Goal: Information Seeking & Learning: Learn about a topic

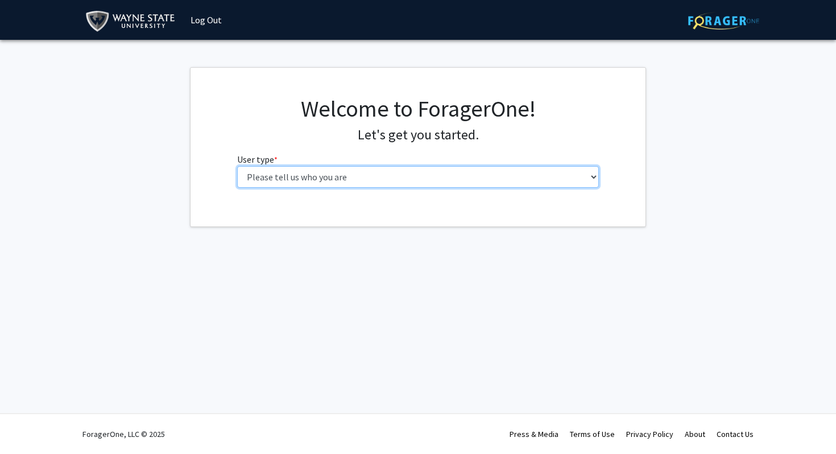
click at [469, 180] on select "Please tell us who you are Undergraduate Student Master's Student Doctoral Cand…" at bounding box center [418, 177] width 362 height 22
select select "3: doc"
click at [237, 166] on select "Please tell us who you are Undergraduate Student Master's Student Doctoral Cand…" at bounding box center [418, 177] width 362 height 22
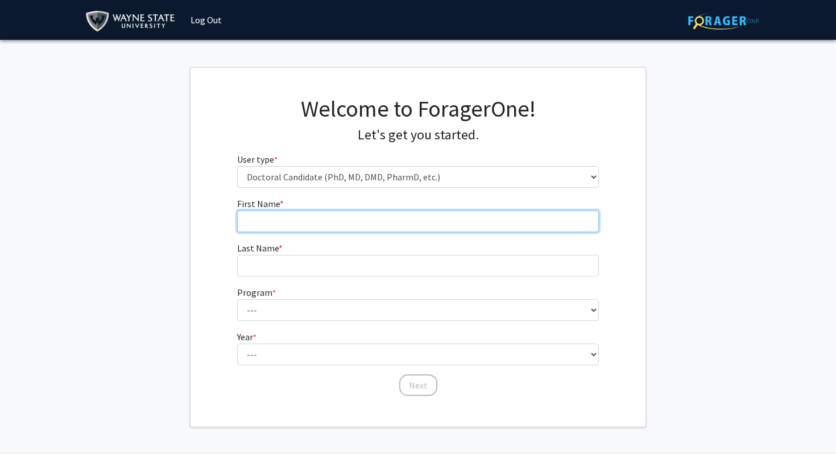
click at [385, 211] on input "First Name * required" at bounding box center [418, 221] width 362 height 22
type input "Jai"
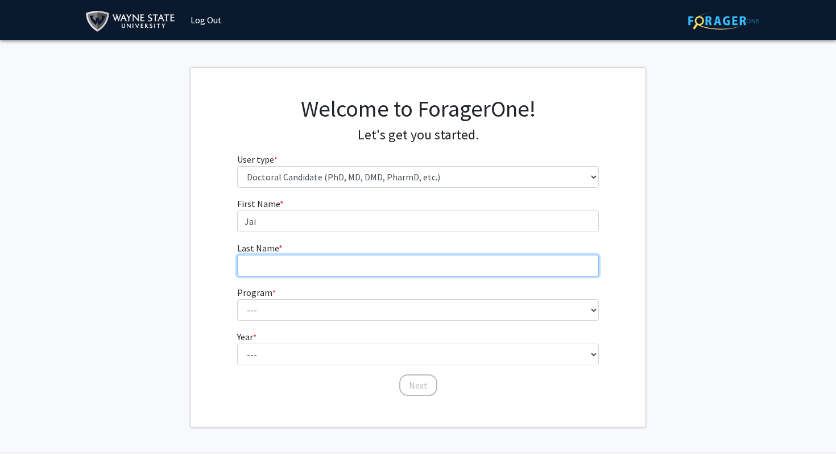
type input "[PERSON_NAME]"
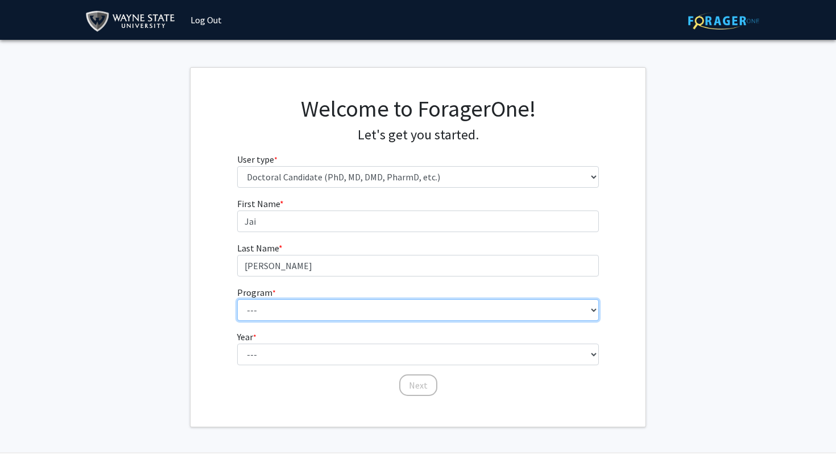
click at [325, 304] on select "--- Adult-Gerontology Acute Care Nurse Practitioner Adult-Gerontology Primary C…" at bounding box center [418, 310] width 362 height 22
click at [274, 315] on select "--- Adult-Gerontology Acute Care Nurse Practitioner Adult-Gerontology Primary C…" at bounding box center [418, 310] width 362 height 22
select select "46: 728"
click at [237, 299] on select "--- Adult-Gerontology Acute Care Nurse Practitioner Adult-Gerontology Primary C…" at bounding box center [418, 310] width 362 height 22
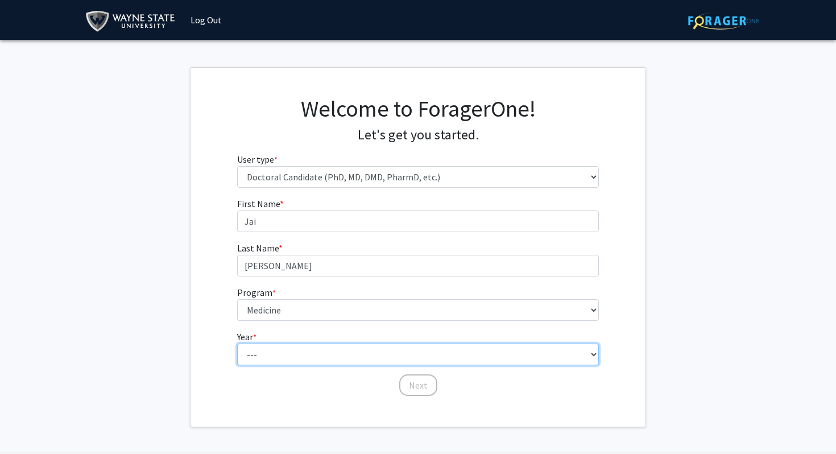
click at [308, 354] on select "--- First Year Second Year Third Year Fourth Year Fifth Year Sixth Year Seventh…" at bounding box center [418, 354] width 362 height 22
select select "1: first_year"
click at [237, 343] on select "--- First Year Second Year Third Year Fourth Year Fifth Year Sixth Year Seventh…" at bounding box center [418, 354] width 362 height 22
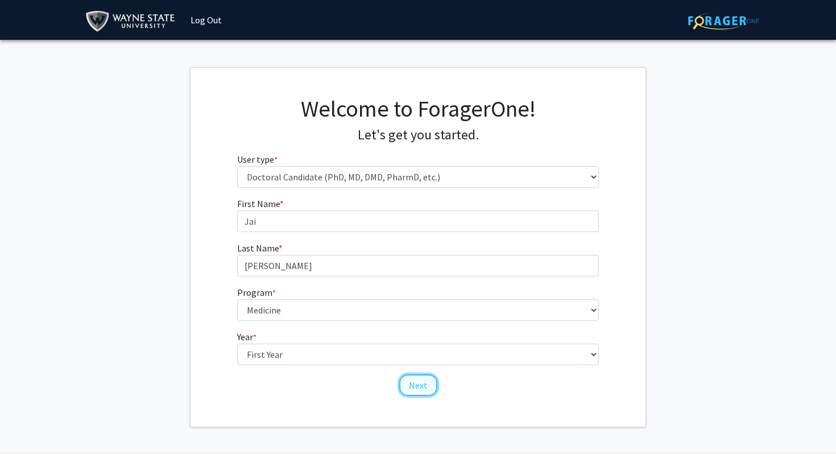
click at [424, 383] on button "Next" at bounding box center [418, 385] width 38 height 22
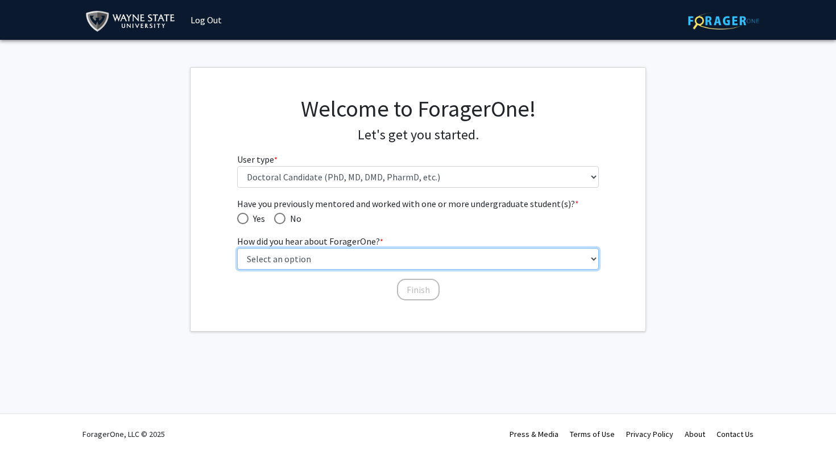
click at [289, 264] on select "Select an option Peer/student recommendation Faculty/staff recommendation Unive…" at bounding box center [418, 259] width 362 height 22
select select "1: peer_recommendation"
click at [237, 248] on select "Select an option Peer/student recommendation Faculty/staff recommendation Unive…" at bounding box center [418, 259] width 362 height 22
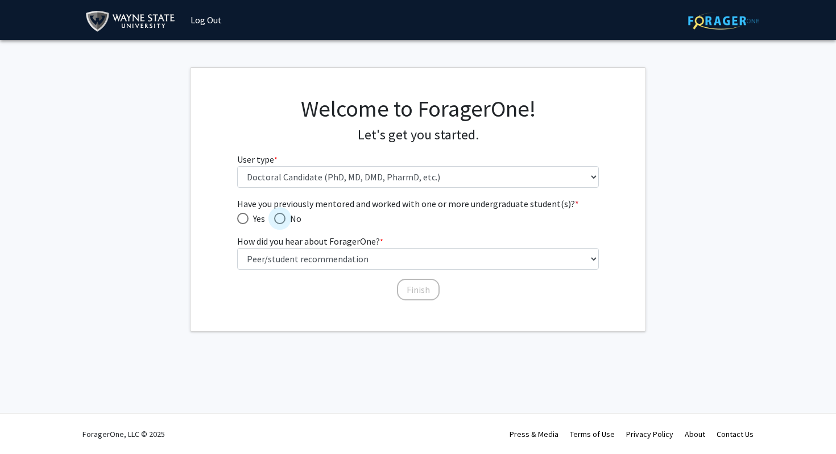
click at [283, 219] on span "Have you previously mentored and worked with one or more undergraduate student(…" at bounding box center [279, 218] width 11 height 11
click at [283, 219] on input "No" at bounding box center [279, 218] width 11 height 11
radio input "true"
click at [430, 286] on button "Finish" at bounding box center [418, 290] width 43 height 22
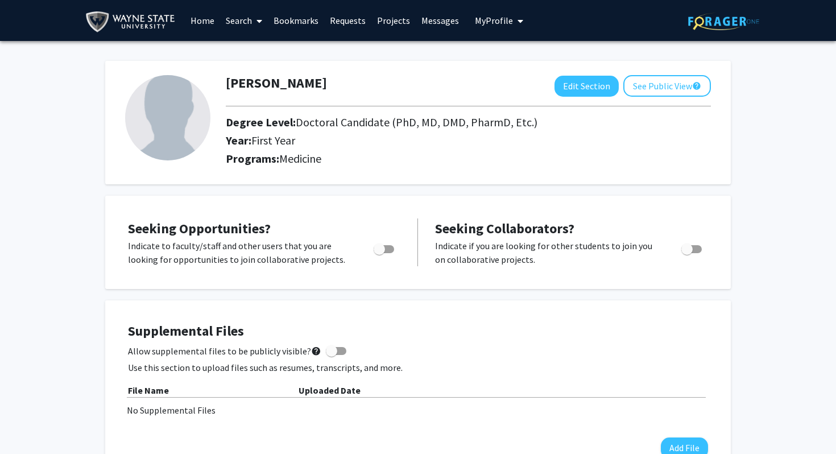
click at [250, 19] on link "Search" at bounding box center [244, 21] width 48 height 40
click at [344, 106] on hr at bounding box center [468, 106] width 485 height 1
click at [606, 88] on button "Edit Section" at bounding box center [586, 86] width 64 height 21
select select "first_year"
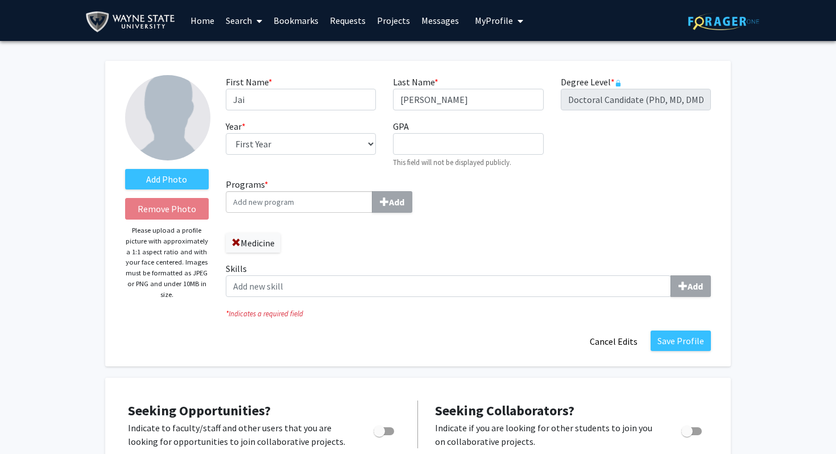
click at [617, 335] on button "Cancel Edits" at bounding box center [613, 341] width 63 height 22
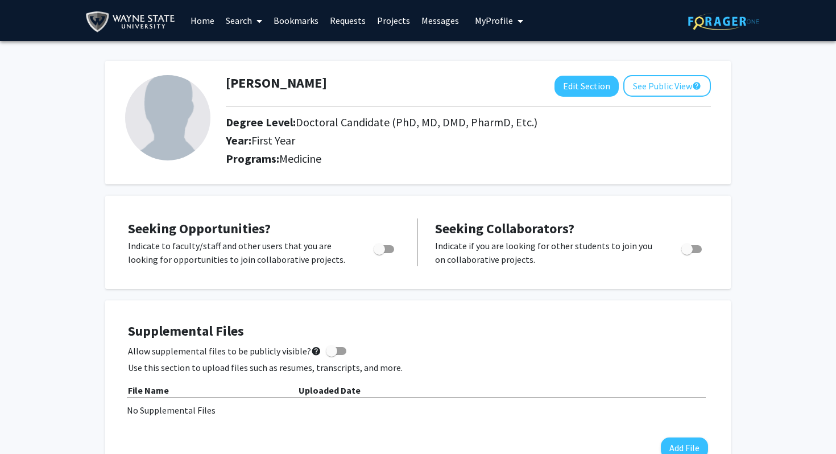
click at [389, 16] on link "Projects" at bounding box center [393, 21] width 44 height 40
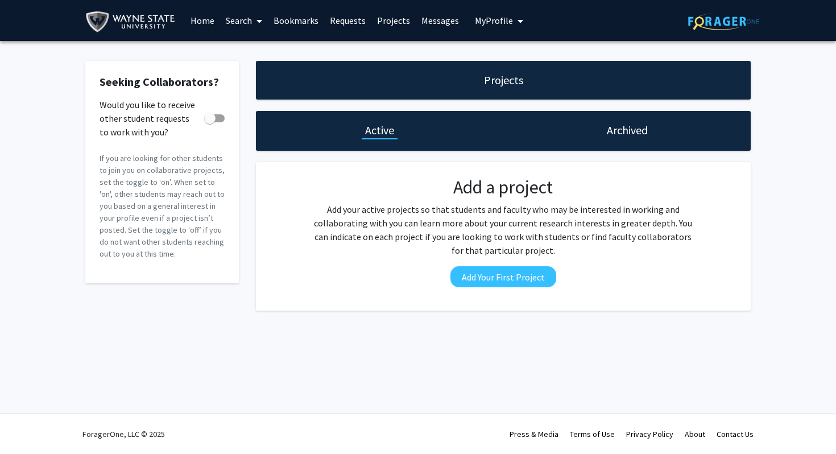
click at [361, 24] on link "Requests" at bounding box center [347, 21] width 47 height 40
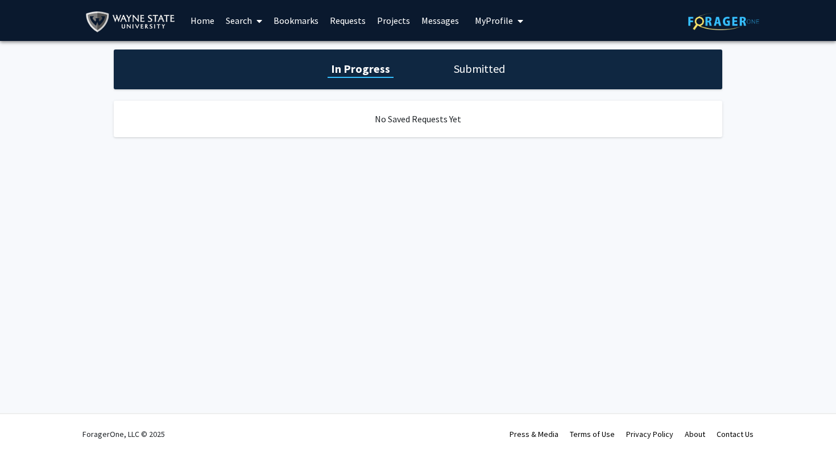
click at [286, 20] on link "Bookmarks" at bounding box center [296, 21] width 56 height 40
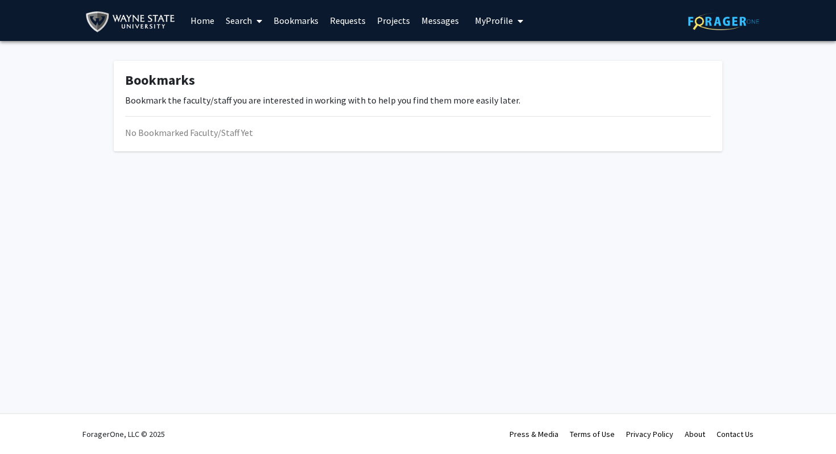
click at [240, 19] on link "Search" at bounding box center [244, 21] width 48 height 40
click at [260, 47] on span "Faculty/Staff" at bounding box center [262, 52] width 84 height 23
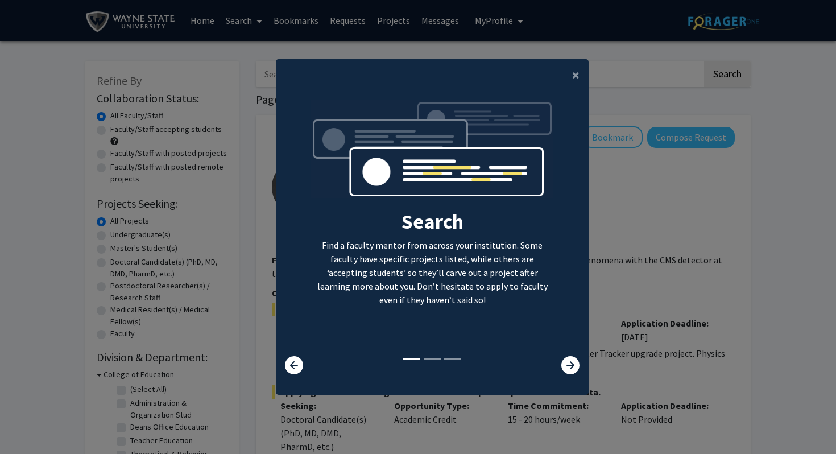
click at [558, 84] on div "×" at bounding box center [432, 75] width 313 height 32
click at [559, 84] on div "×" at bounding box center [432, 75] width 313 height 32
click at [570, 78] on button "×" at bounding box center [576, 75] width 26 height 32
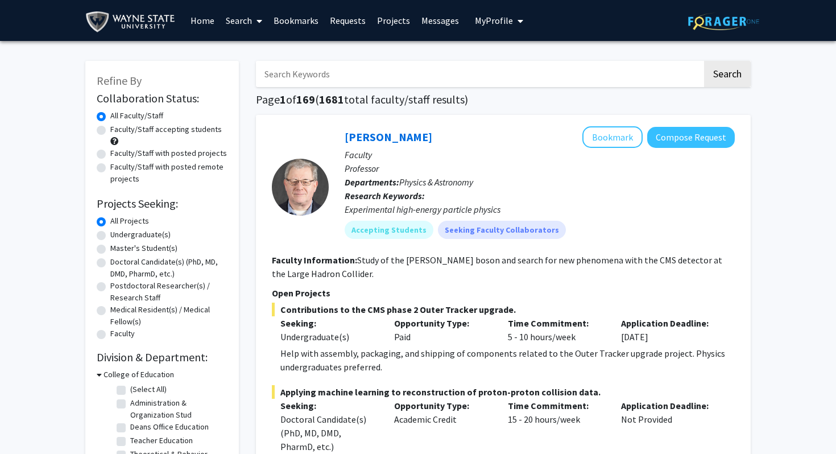
click at [110, 262] on label "Doctoral Candidate(s) (PhD, MD, DMD, PharmD, etc.)" at bounding box center [168, 268] width 117 height 24
click at [110, 262] on input "Doctoral Candidate(s) (PhD, MD, DMD, PharmD, etc.)" at bounding box center [113, 259] width 7 height 7
radio input "true"
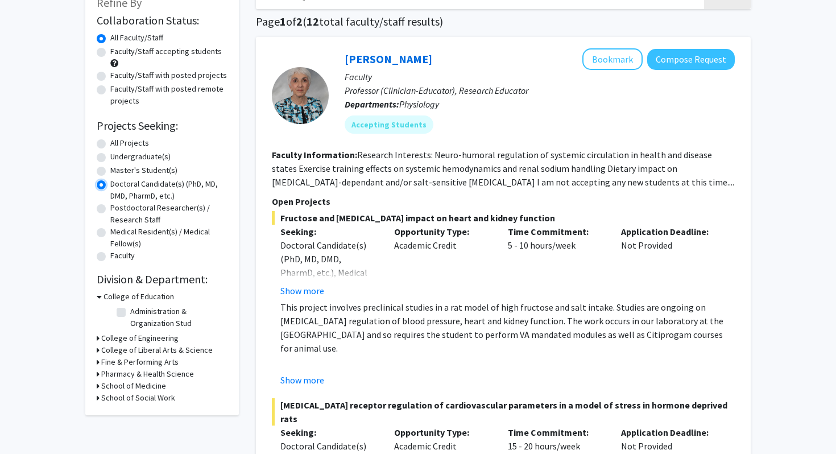
scroll to position [79, 0]
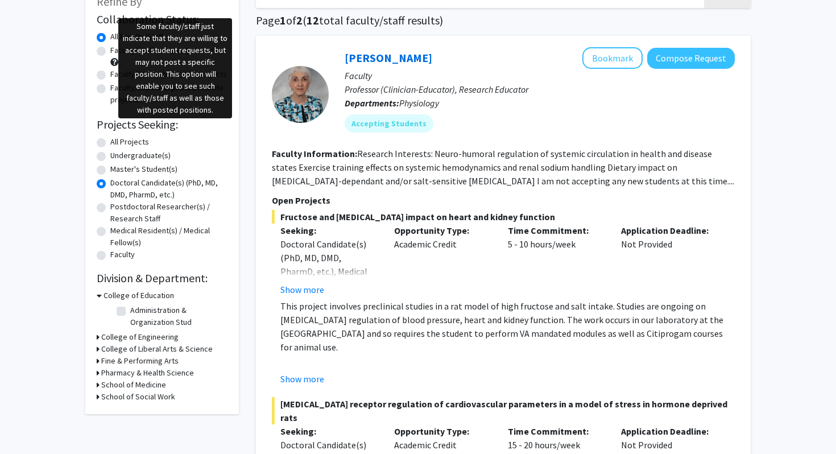
click at [111, 60] on span at bounding box center [114, 62] width 8 height 8
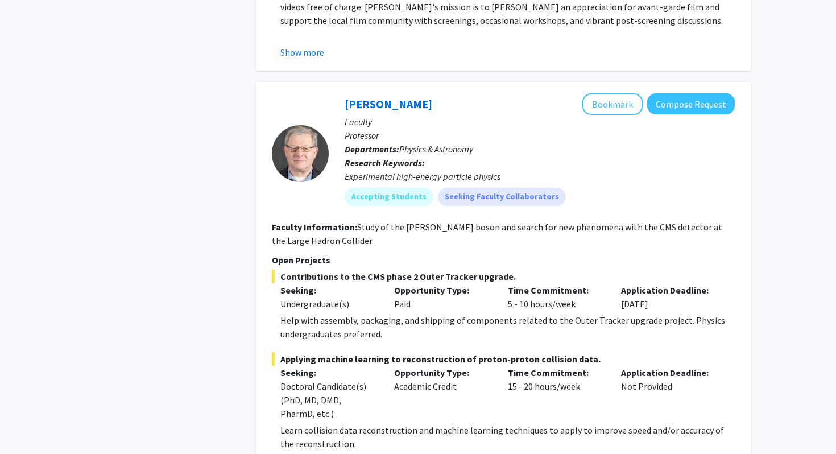
scroll to position [5070, 0]
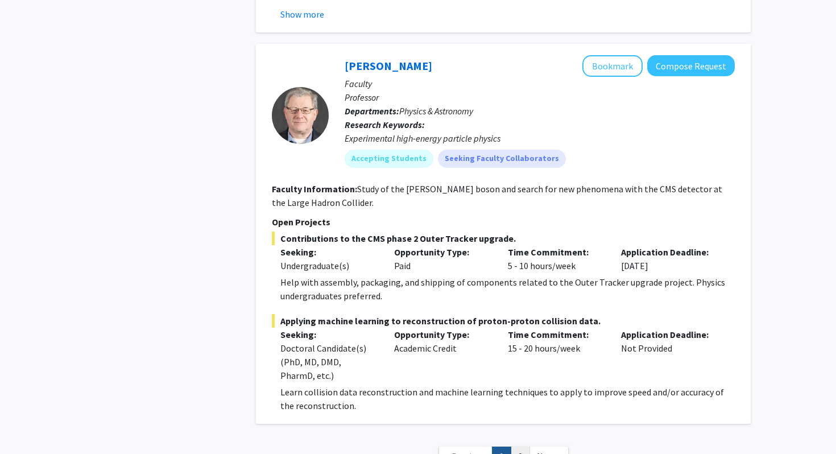
click at [523, 446] on link "2" at bounding box center [519, 456] width 19 height 20
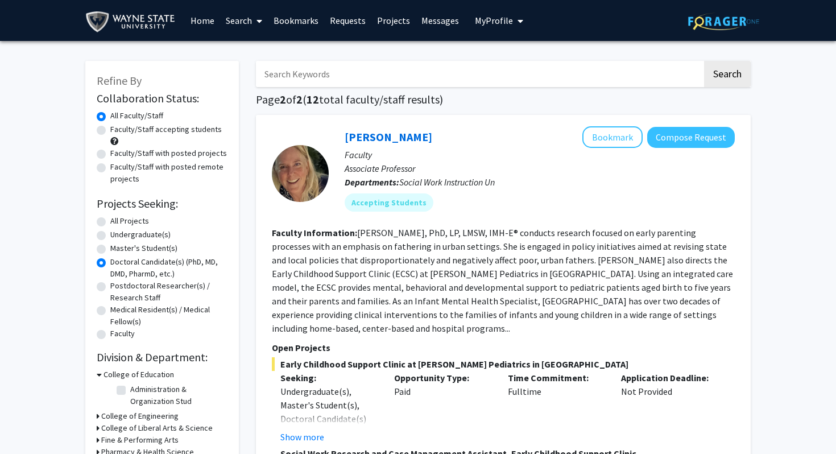
scroll to position [4, 0]
